Goal: Task Accomplishment & Management: Complete application form

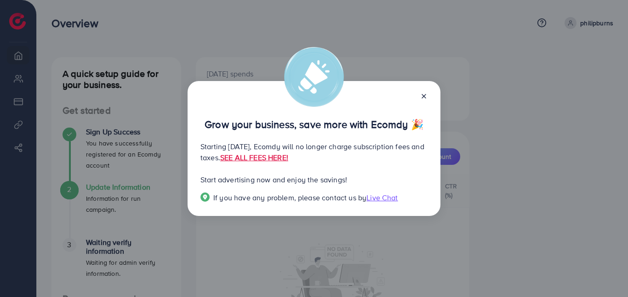
click at [231, 158] on p "Starting [DATE], Ecomdy will no longer charge subscription fees and taxes. SEE …" at bounding box center [313, 152] width 227 height 22
click at [260, 159] on p "Starting [DATE], Ecomdy will no longer charge subscription fees and taxes. SEE …" at bounding box center [313, 152] width 227 height 22
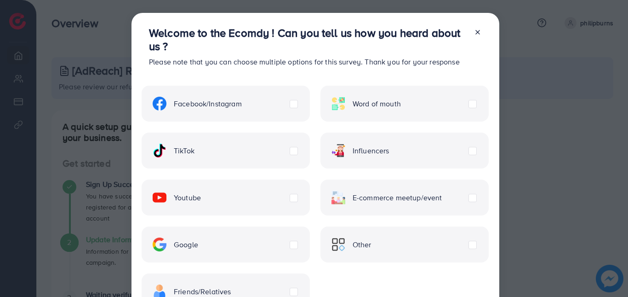
click at [314, 95] on div "Facebook/Instagram Word of mouth TikTok Influencers Youtube E-commerce meetup/e…" at bounding box center [315, 191] width 347 height 235
click at [265, 54] on div "Welcome to the Ecomdy ! Can you tell us how you heard about us ? Please note th…" at bounding box center [308, 50] width 318 height 49
click at [367, 49] on h3 "Welcome to the Ecomdy ! Can you tell us how you heard about us ?" at bounding box center [308, 39] width 318 height 27
click at [431, 49] on h3 "Welcome to the Ecomdy ! Can you tell us how you heard about us ?" at bounding box center [308, 39] width 318 height 27
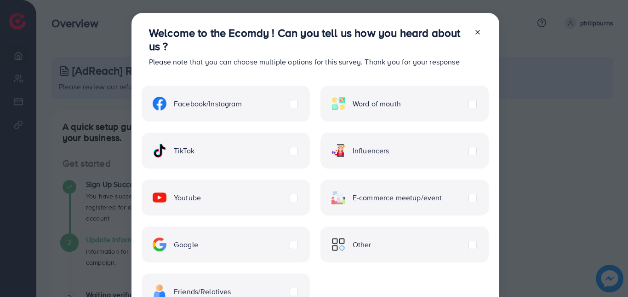
click at [315, 73] on div "Welcome to the Ecomdy ! Can you tell us how you heard about us ? Please note th…" at bounding box center [308, 50] width 318 height 49
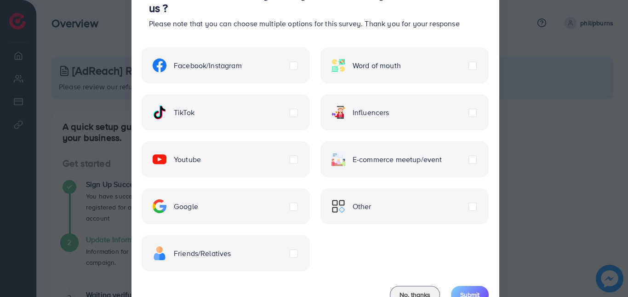
scroll to position [73, 0]
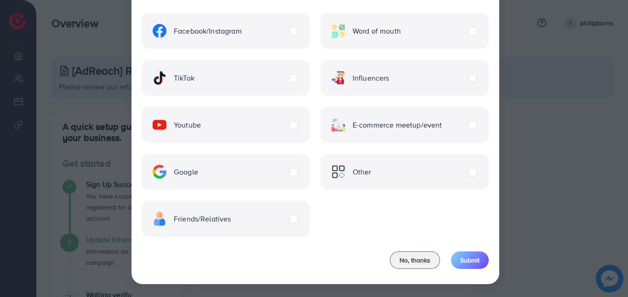
click at [305, 152] on div "Facebook/Instagram Word of mouth TikTok Influencers Youtube E-commerce meetup/e…" at bounding box center [315, 119] width 347 height 235
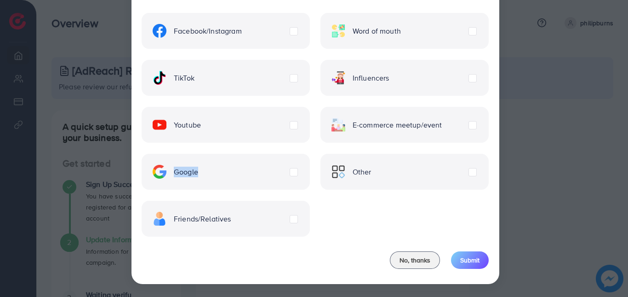
click at [305, 152] on div "Facebook/Instagram Word of mouth TikTok Influencers Youtube E-commerce meetup/e…" at bounding box center [315, 119] width 347 height 235
click at [309, 162] on div "Facebook/Instagram Word of mouth TikTok Influencers Youtube E-commerce meetup/e…" at bounding box center [315, 119] width 347 height 235
click at [464, 123] on div "E-commerce meetup/event" at bounding box center [405, 125] width 168 height 36
click at [442, 125] on label "E-commerce meetup/event" at bounding box center [387, 125] width 111 height 14
click at [466, 261] on span "Submit" at bounding box center [469, 259] width 19 height 9
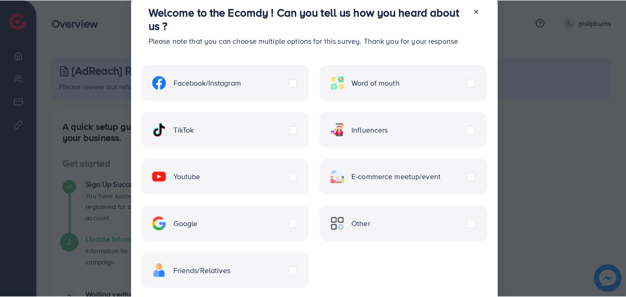
scroll to position [0, 0]
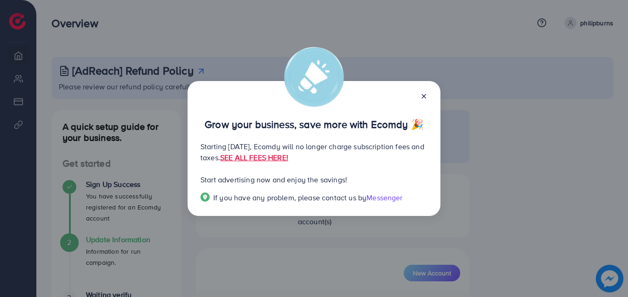
click at [235, 148] on p "Starting [DATE], Ecomdy will no longer charge subscription fees and taxes. SEE …" at bounding box center [313, 152] width 227 height 22
click at [235, 142] on p "Starting [DATE], Ecomdy will no longer charge subscription fees and taxes. SEE …" at bounding box center [313, 152] width 227 height 22
click at [427, 93] on icon at bounding box center [423, 95] width 7 height 7
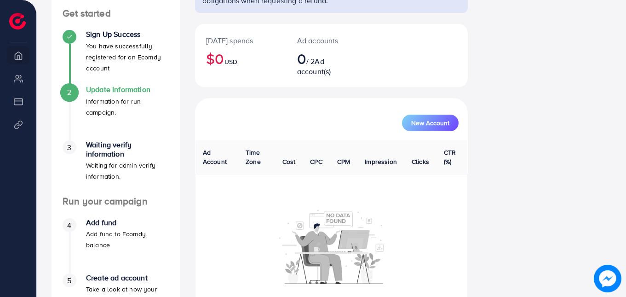
scroll to position [207, 0]
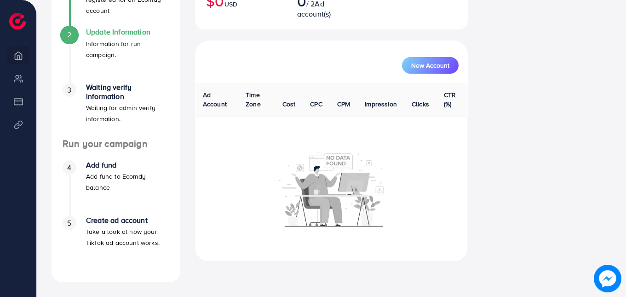
click at [380, 158] on img at bounding box center [331, 188] width 105 height 75
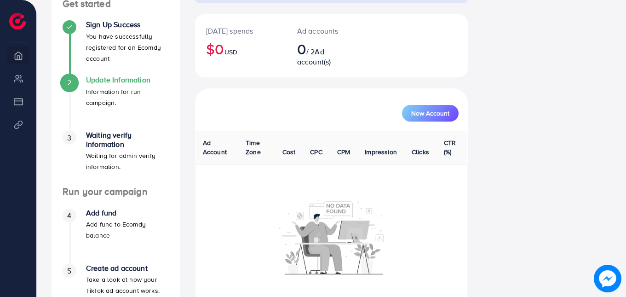
scroll to position [115, 0]
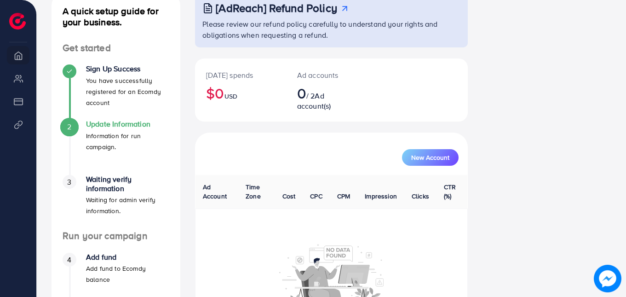
click at [319, 94] on h2 "0 / 2 Ad account(s)" at bounding box center [320, 97] width 46 height 27
click at [313, 141] on div "New Account" at bounding box center [331, 153] width 273 height 42
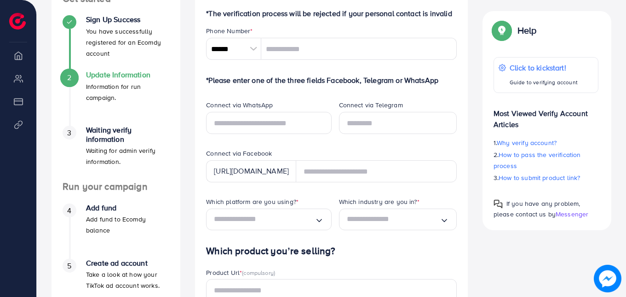
scroll to position [387, 0]
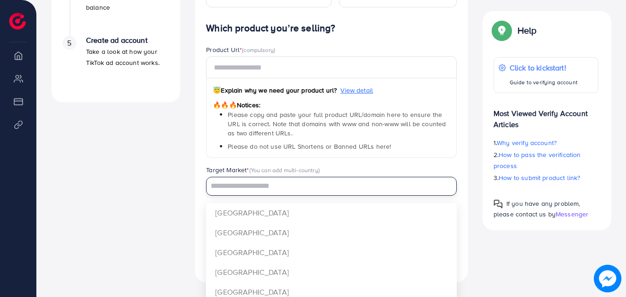
click at [252, 183] on input "Search for option" at bounding box center [325, 186] width 237 height 14
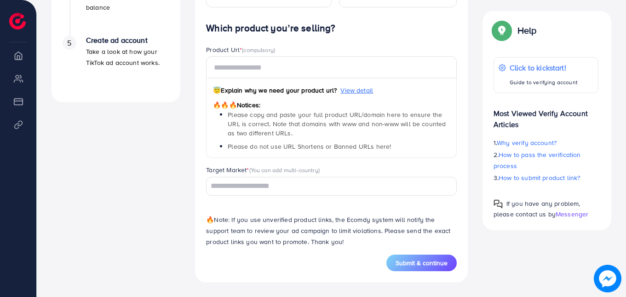
click at [148, 189] on div "A quick setup guide for your business. Get started Sign Up Success You have suc…" at bounding box center [115, 2] width 143 height 559
click at [248, 189] on input "Search for option" at bounding box center [325, 186] width 237 height 14
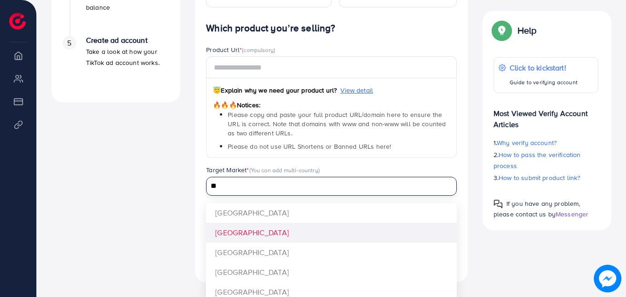
type input "**"
click at [238, 236] on div "Which product you’re selling? Product Url * (compulsory) 😇 Explain why we need …" at bounding box center [331, 139] width 251 height 232
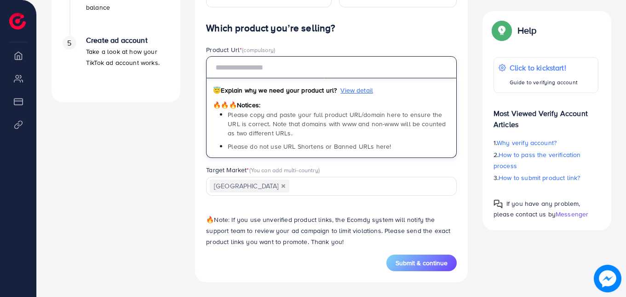
click at [248, 69] on input "text" at bounding box center [331, 67] width 251 height 22
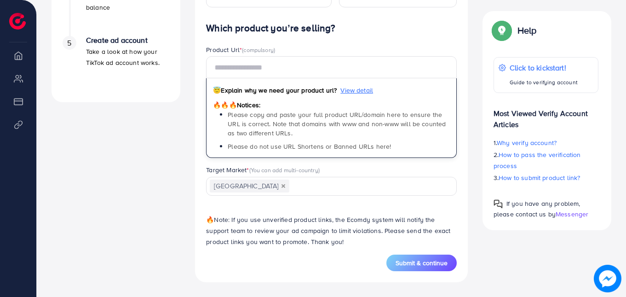
click at [255, 112] on span "Please copy and paste your full product URL/domain here to ensure the URL is co…" at bounding box center [337, 124] width 218 height 28
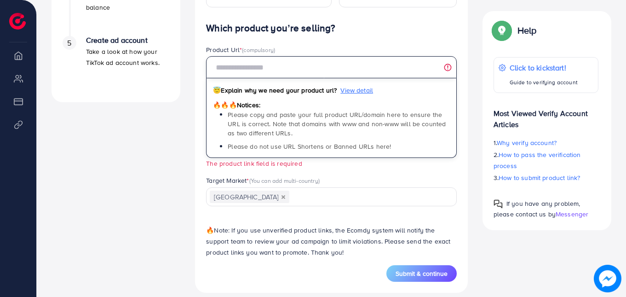
click at [221, 65] on input "text" at bounding box center [331, 67] width 251 height 22
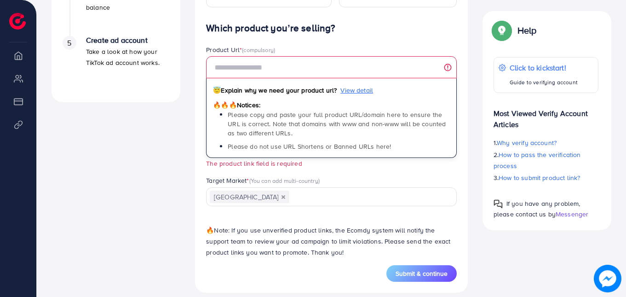
click at [363, 53] on div "Product Url * (compulsory)" at bounding box center [331, 50] width 251 height 11
click at [294, 168] on div "Product Url * (compulsory) 😇 Explain why we need your product url? View detail …" at bounding box center [331, 107] width 251 height 124
click at [294, 167] on div "Product Url * (compulsory) 😇 Explain why we need your product url? View detail …" at bounding box center [331, 107] width 251 height 124
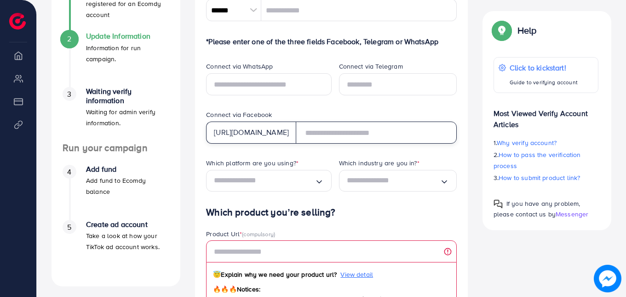
click at [334, 135] on input "text" at bounding box center [376, 132] width 161 height 22
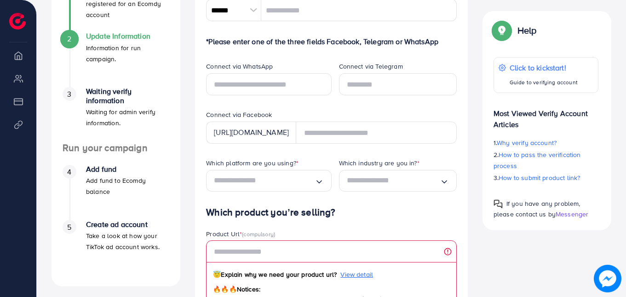
click at [298, 117] on div "Connect via Facebook" at bounding box center [331, 115] width 251 height 11
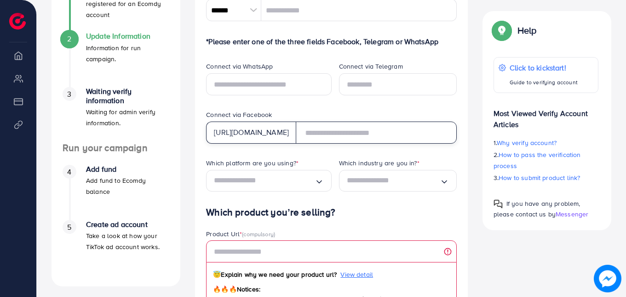
click at [355, 139] on input "text" at bounding box center [376, 132] width 161 height 22
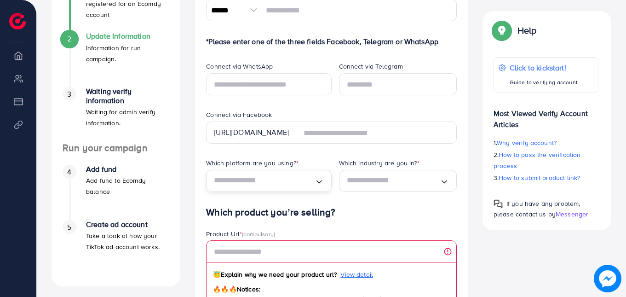
click at [268, 183] on input "Search for option" at bounding box center [264, 180] width 100 height 14
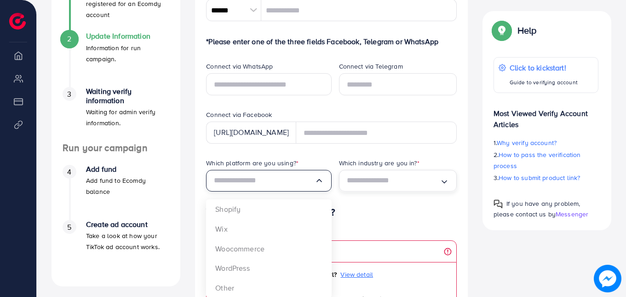
click at [345, 183] on div "Loading..." at bounding box center [398, 181] width 118 height 22
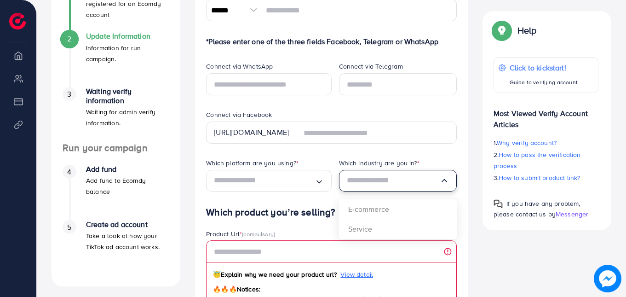
scroll to position [0, 0]
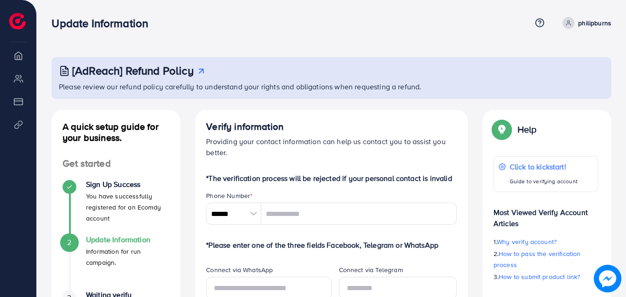
click at [169, 72] on h3 "[AdReach] Refund Policy" at bounding box center [132, 70] width 121 height 13
click at [18, 61] on li "Overview" at bounding box center [18, 55] width 36 height 18
